Goal: Find contact information: Find contact information

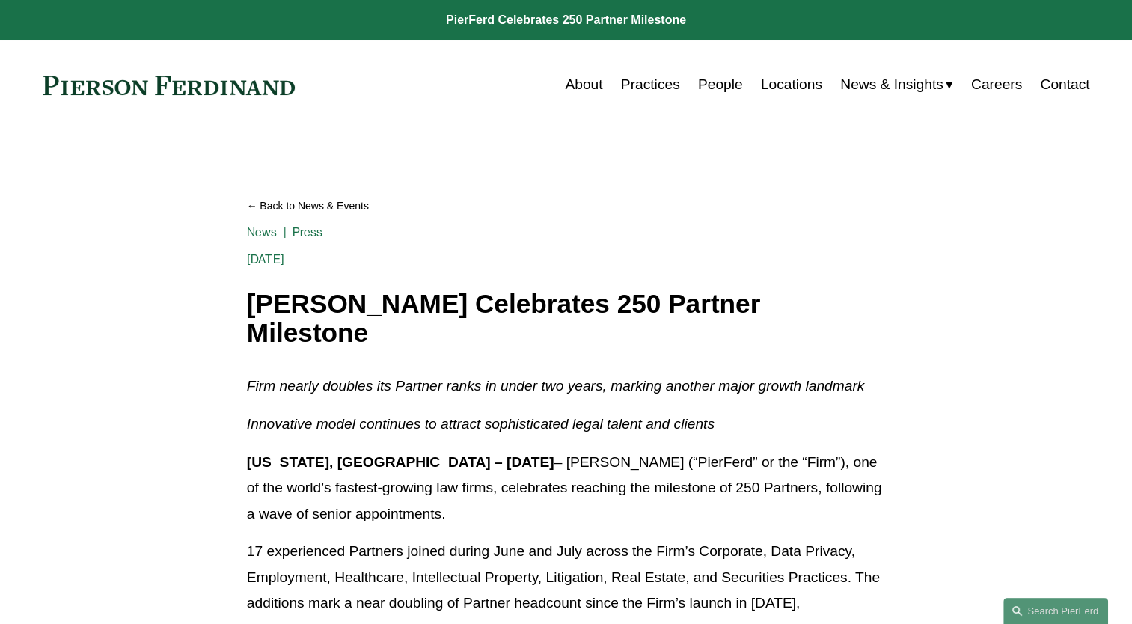
click at [703, 88] on link "People" at bounding box center [720, 84] width 45 height 28
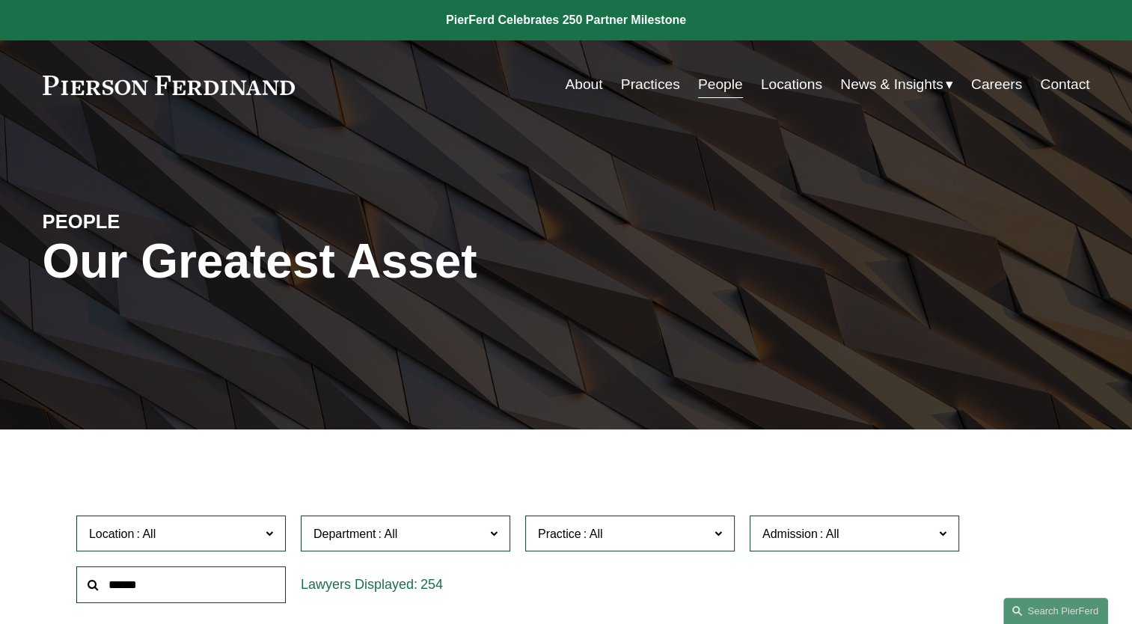
scroll to position [225, 0]
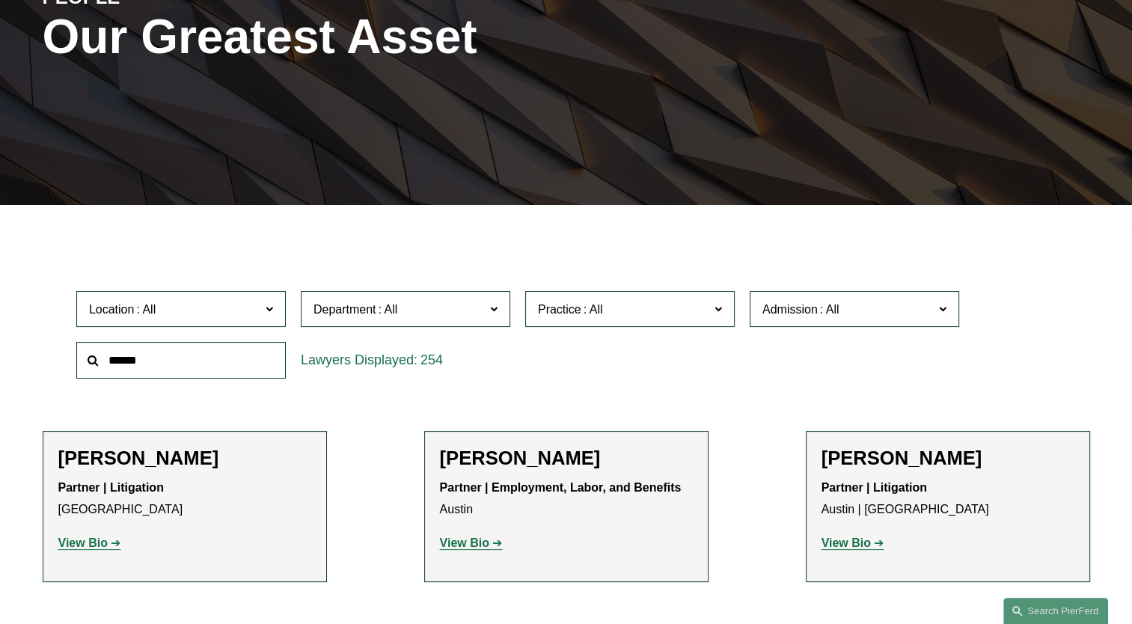
click at [248, 361] on input "text" at bounding box center [181, 360] width 210 height 37
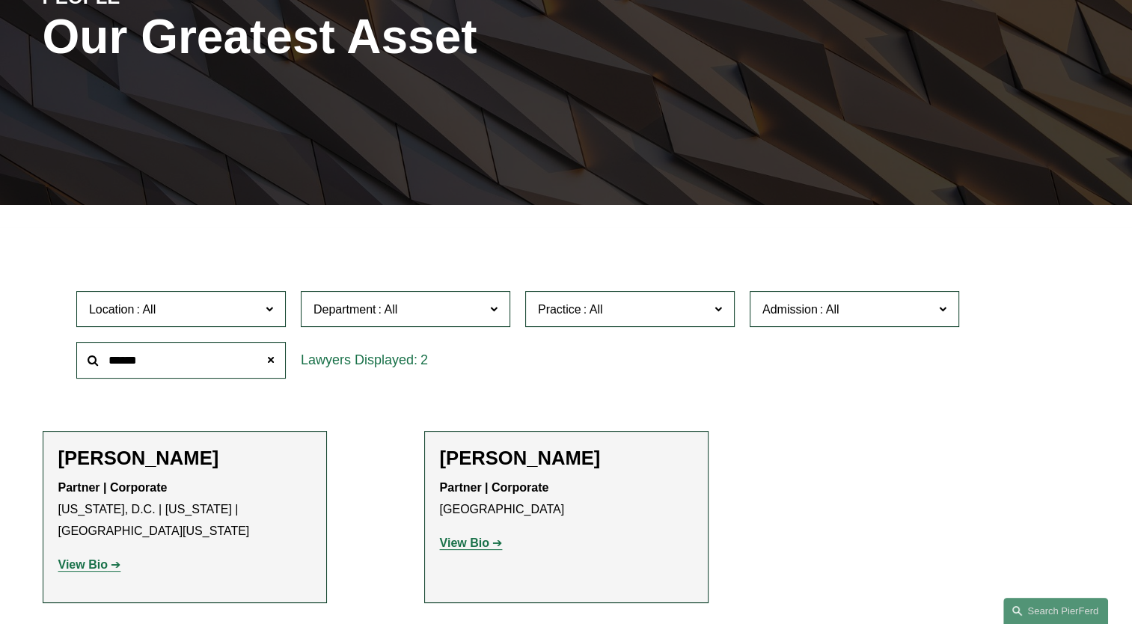
type input "******"
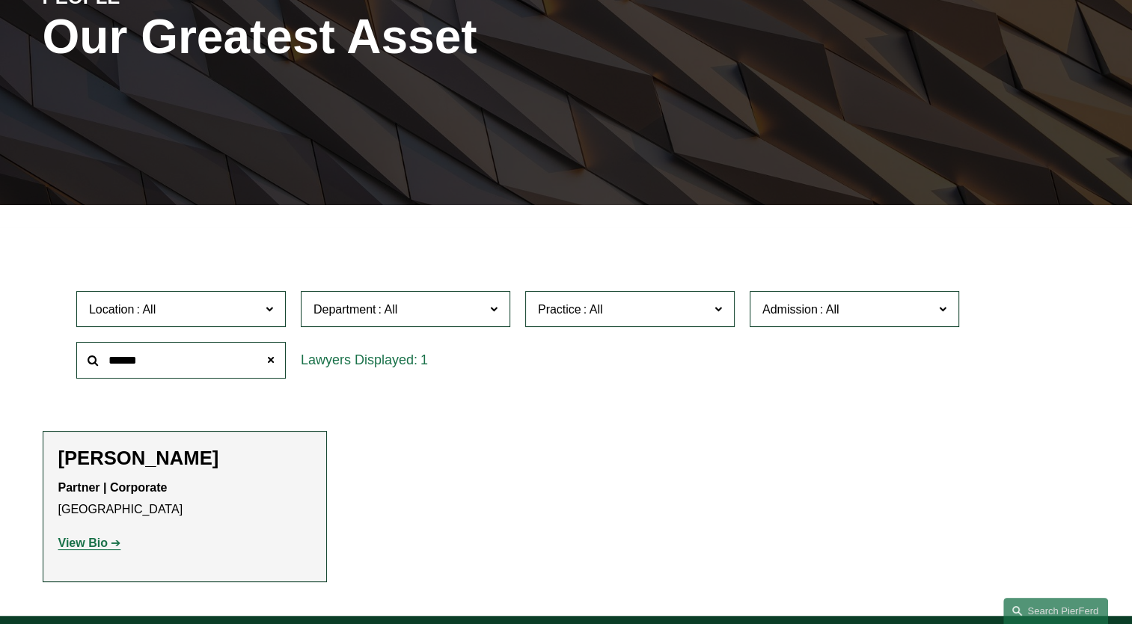
click at [96, 549] on strong "View Bio" at bounding box center [82, 543] width 49 height 13
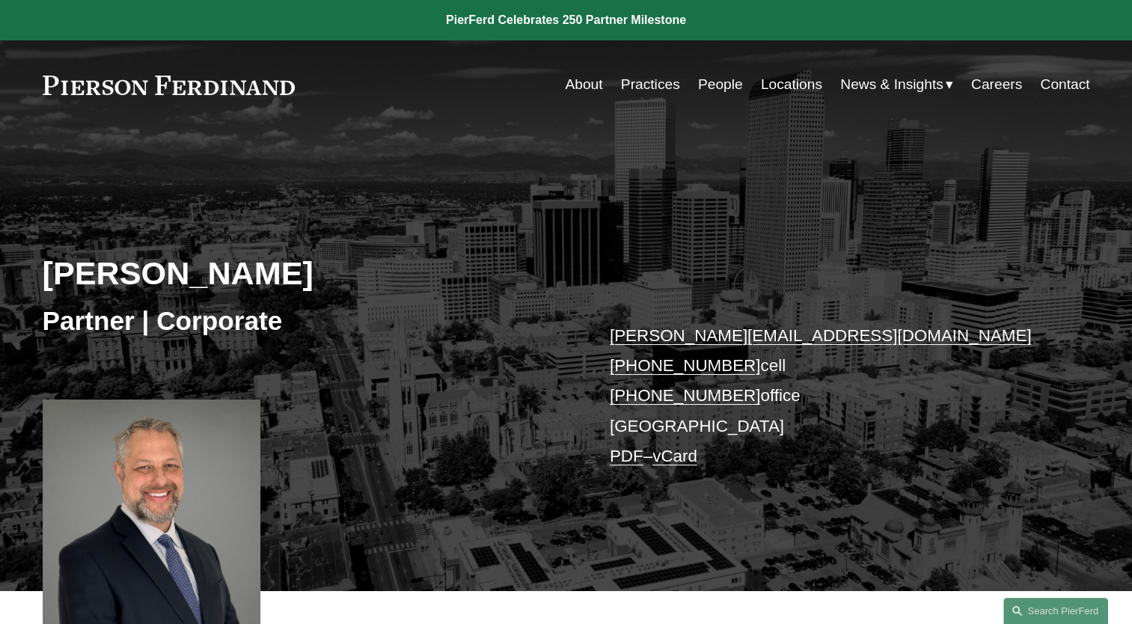
drag, startPoint x: 736, startPoint y: 369, endPoint x: 623, endPoint y: 361, distance: 114.0
click at [623, 361] on p "sanford.posner@pierferd.com +1.404.936.4755 cell +1.720.647.9394 office Denver …" at bounding box center [828, 396] width 436 height 151
copy link "1.404.936.4755"
